Goal: Information Seeking & Learning: Learn about a topic

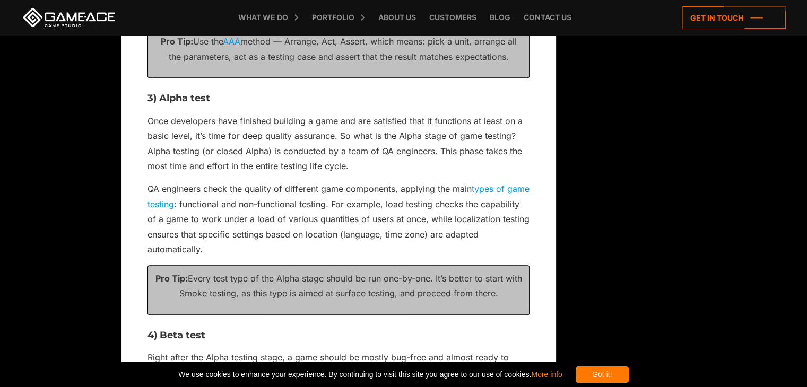
scroll to position [1264, 0]
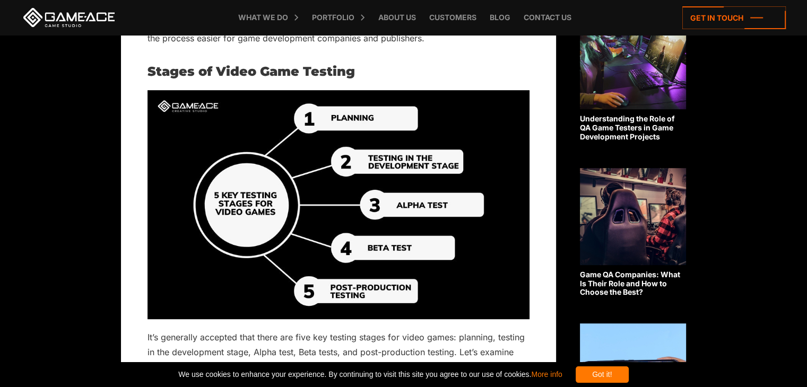
scroll to position [465, 0]
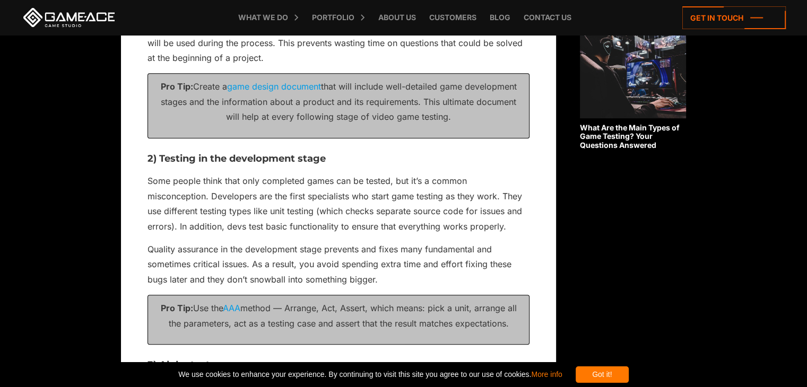
scroll to position [970, 0]
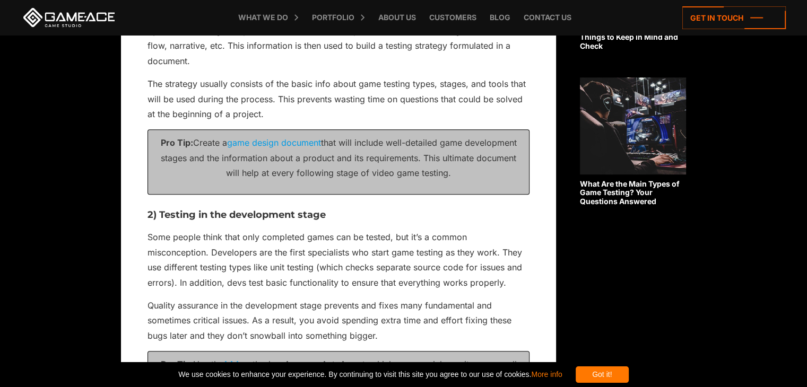
scroll to position [868, 0]
